Goal: Use online tool/utility: Utilize a website feature to perform a specific function

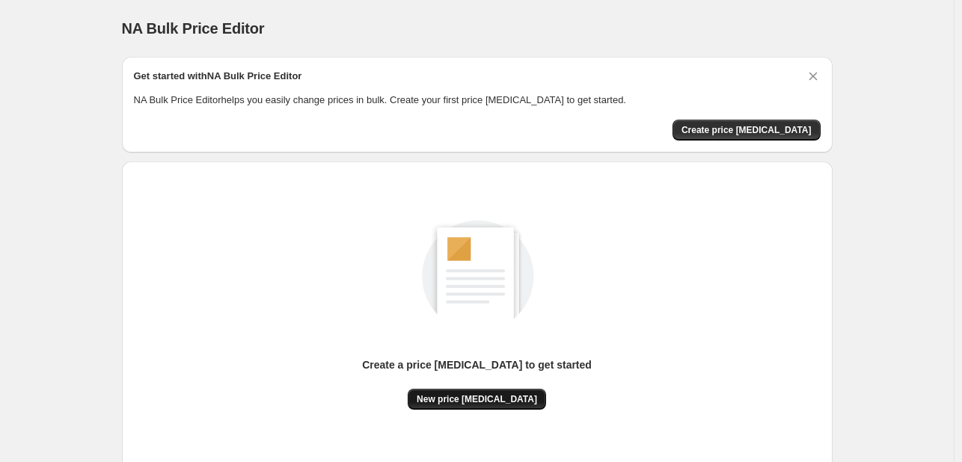
click at [455, 396] on span "New price [MEDICAL_DATA]" at bounding box center [477, 400] width 120 height 12
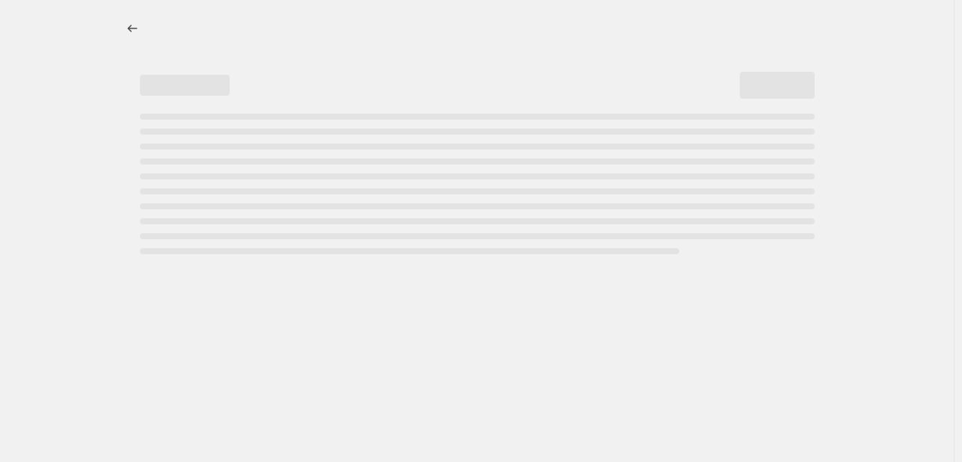
select select "percentage"
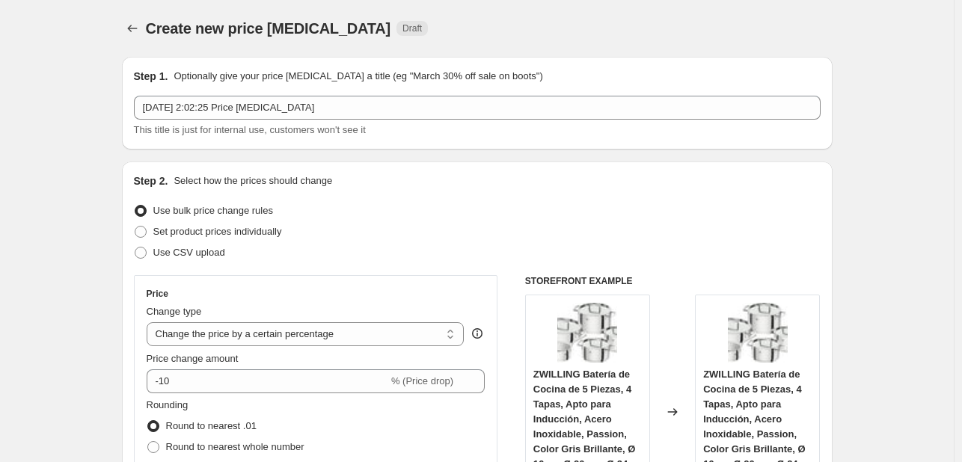
scroll to position [299, 0]
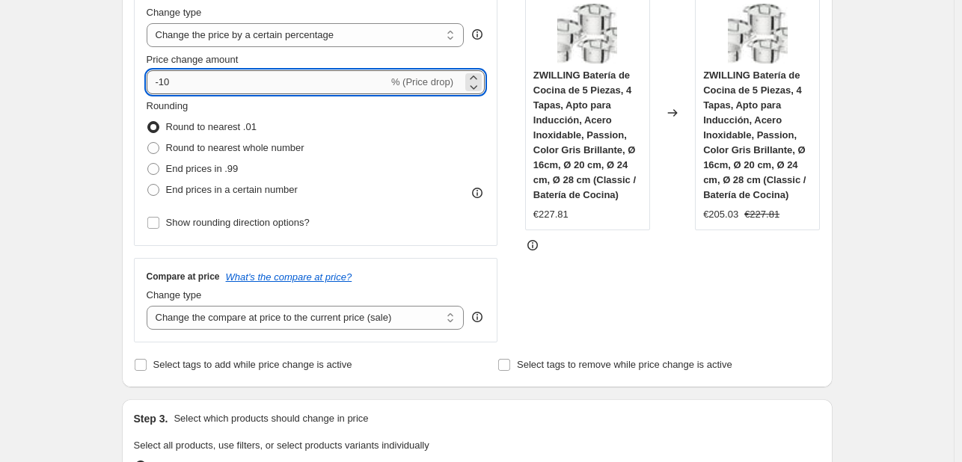
click at [296, 88] on input "-10" at bounding box center [268, 82] width 242 height 24
type input "-1"
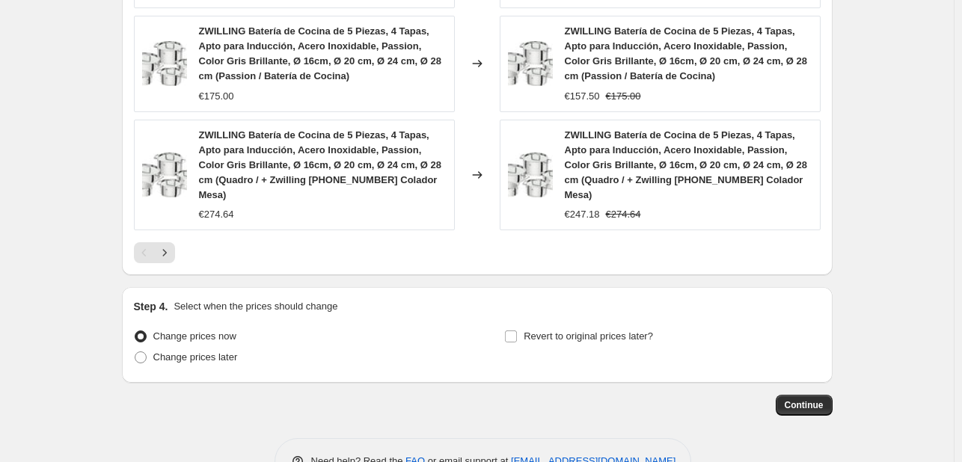
scroll to position [1206, 0]
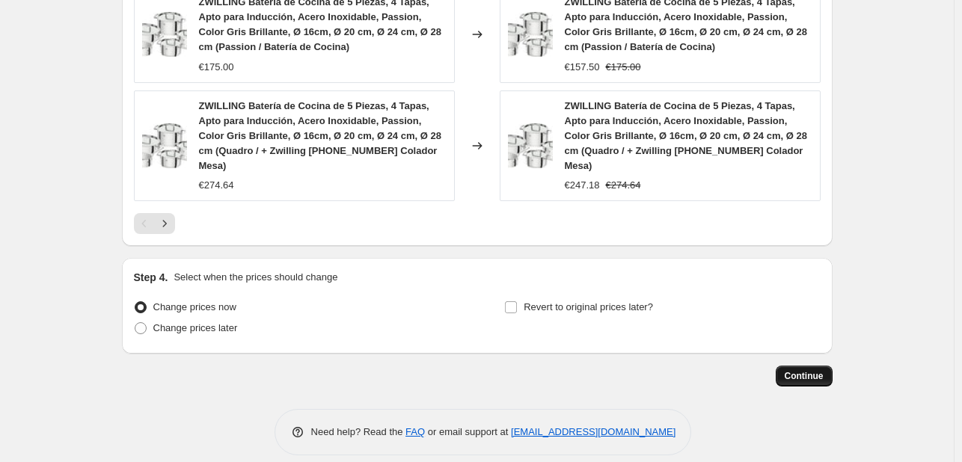
type input "-20"
click at [801, 370] on span "Continue" at bounding box center [804, 376] width 39 height 12
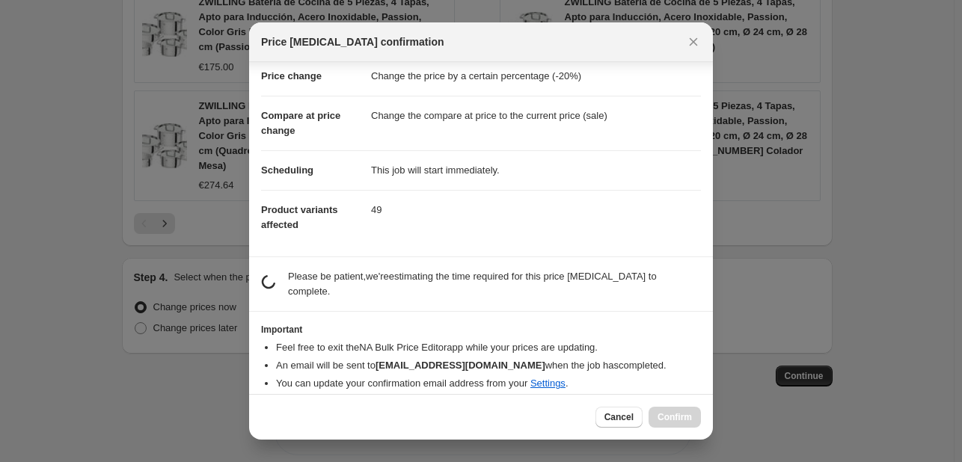
scroll to position [28, 0]
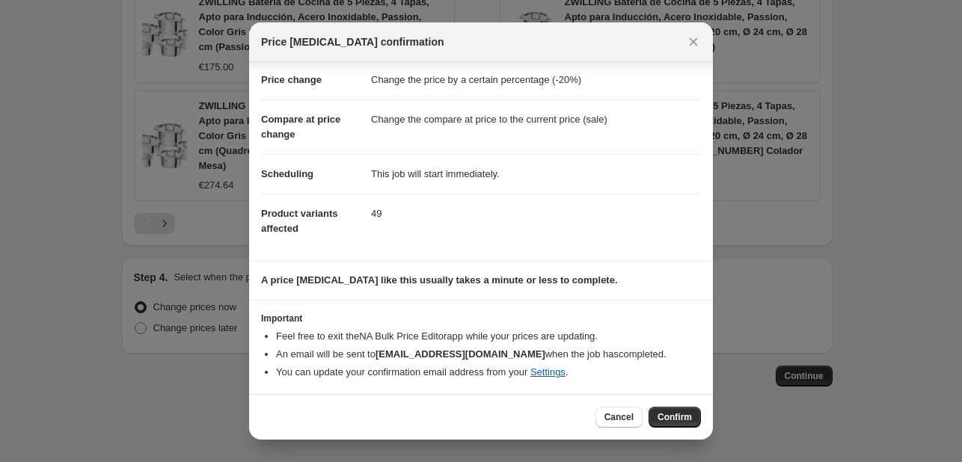
click at [650, 411] on div "Cancel Confirm" at bounding box center [649, 417] width 106 height 21
click at [658, 418] on button "Confirm" at bounding box center [675, 417] width 52 height 21
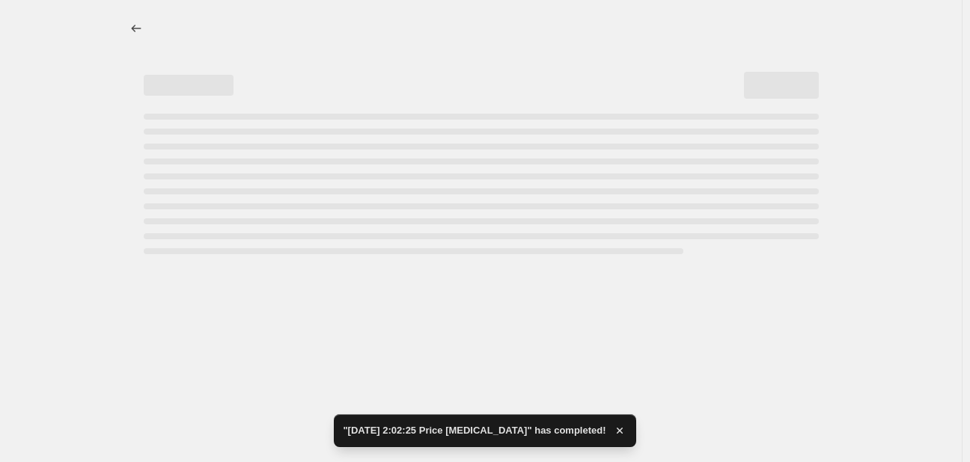
select select "percentage"
